Goal: Find specific page/section: Find specific page/section

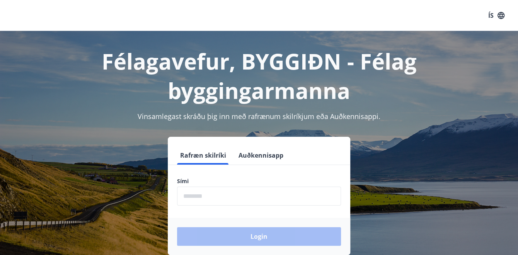
click at [197, 196] on input "phone" at bounding box center [259, 196] width 164 height 19
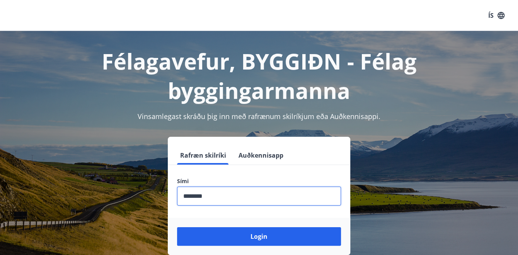
type input "********"
click at [177, 227] on button "Login" at bounding box center [259, 236] width 164 height 19
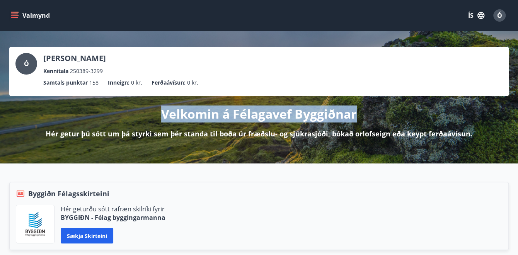
drag, startPoint x: 162, startPoint y: 112, endPoint x: 365, endPoint y: 120, distance: 202.5
click at [365, 120] on div "Velkomin á Félagavef Byggiðnar Hér getur þú sótt um þá styrki sem þér standa ti…" at bounding box center [259, 117] width 500 height 43
click at [253, 114] on p "Velkomin á Félagavef Byggiðnar" at bounding box center [259, 114] width 196 height 17
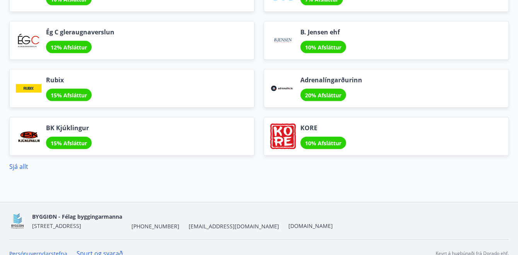
scroll to position [1034, 0]
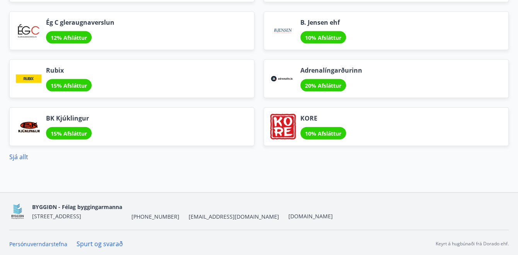
click at [94, 241] on link "Spurt og svarað" at bounding box center [100, 244] width 46 height 9
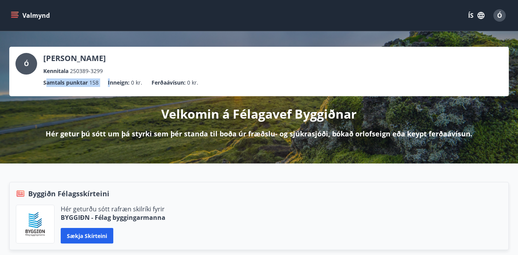
drag, startPoint x: 46, startPoint y: 83, endPoint x: 111, endPoint y: 84, distance: 65.4
click at [111, 84] on ul "Samtals punktar 158 Inneign : 0 kr. Ferðaávísun : 0 kr." at bounding box center [258, 82] width 487 height 15
drag, startPoint x: 111, startPoint y: 84, endPoint x: 145, endPoint y: 85, distance: 34.1
click at [145, 85] on ul "Samtals punktar 158 Inneign : 0 kr. Ferðaávísun : 0 kr." at bounding box center [258, 82] width 487 height 15
drag, startPoint x: 88, startPoint y: 82, endPoint x: 97, endPoint y: 82, distance: 9.7
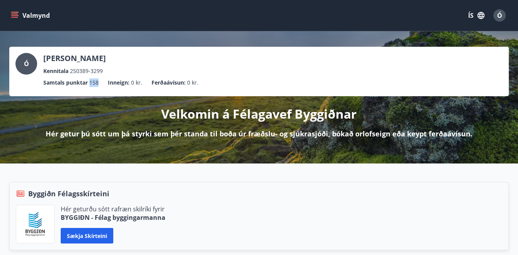
click at [97, 82] on li "Samtals punktar 158" at bounding box center [70, 83] width 55 height 9
drag, startPoint x: 97, startPoint y: 82, endPoint x: 107, endPoint y: 85, distance: 9.8
click at [107, 85] on ul "Samtals punktar 158 Inneign : 0 kr. Ferðaávísun : 0 kr." at bounding box center [258, 82] width 487 height 15
click at [14, 15] on icon "menu" at bounding box center [15, 15] width 9 height 1
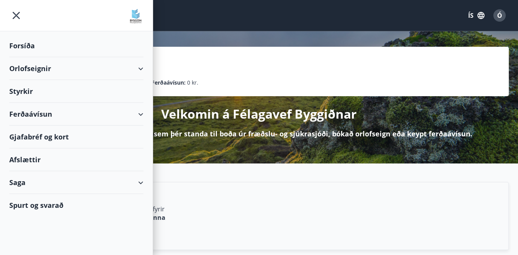
click at [30, 44] on div "Forsíða" at bounding box center [76, 45] width 134 height 23
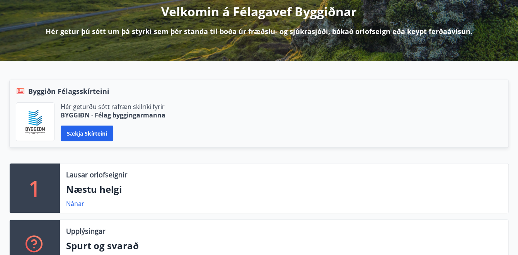
scroll to position [125, 0]
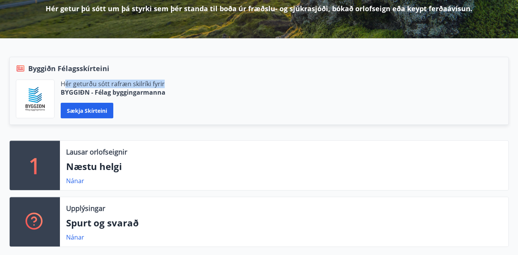
drag, startPoint x: 63, startPoint y: 82, endPoint x: 163, endPoint y: 87, distance: 99.9
click at [163, 87] on p "Hér geturðu sótt rafræn skilríki fyrir" at bounding box center [113, 84] width 105 height 9
drag, startPoint x: 163, startPoint y: 87, endPoint x: 186, endPoint y: 94, distance: 24.0
click at [186, 94] on div "Hér geturðu sótt rafræn skilríki fyrir BYGGIÐN - Félag byggingarmanna Sækja skí…" at bounding box center [259, 99] width 487 height 39
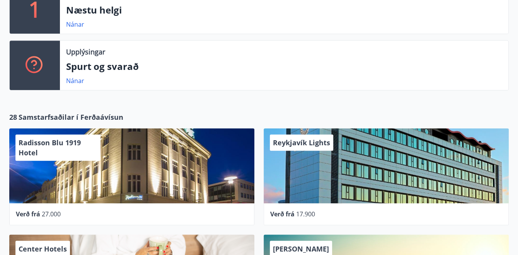
scroll to position [125, 0]
